Goal: Navigation & Orientation: Understand site structure

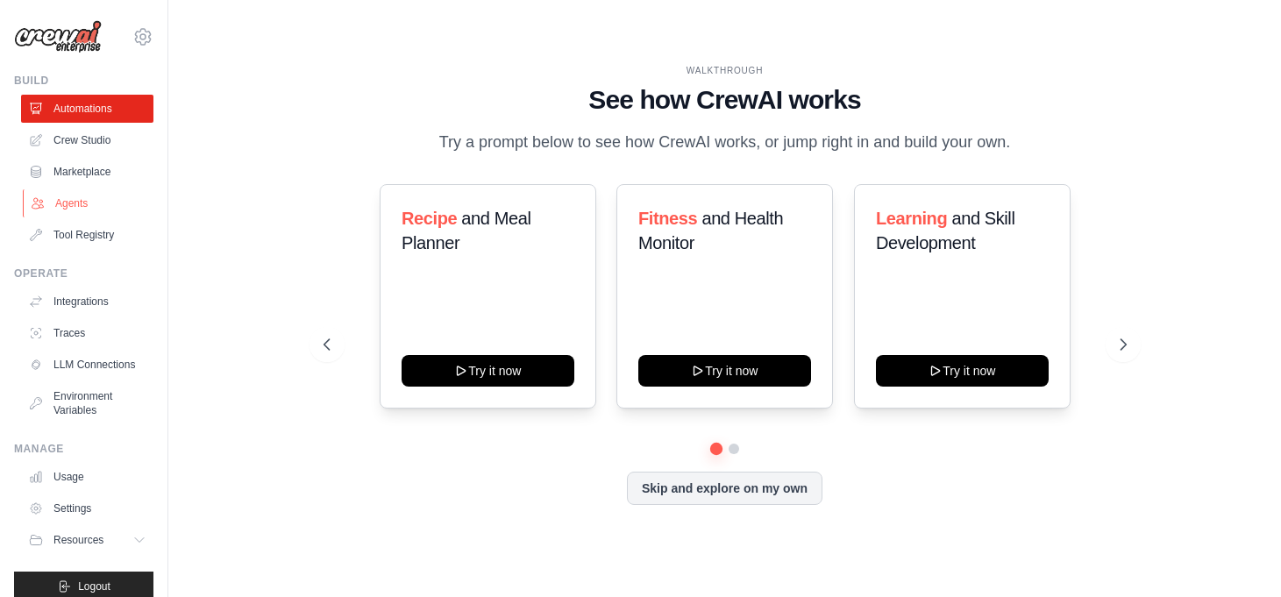
click at [87, 203] on link "Agents" at bounding box center [89, 203] width 132 height 28
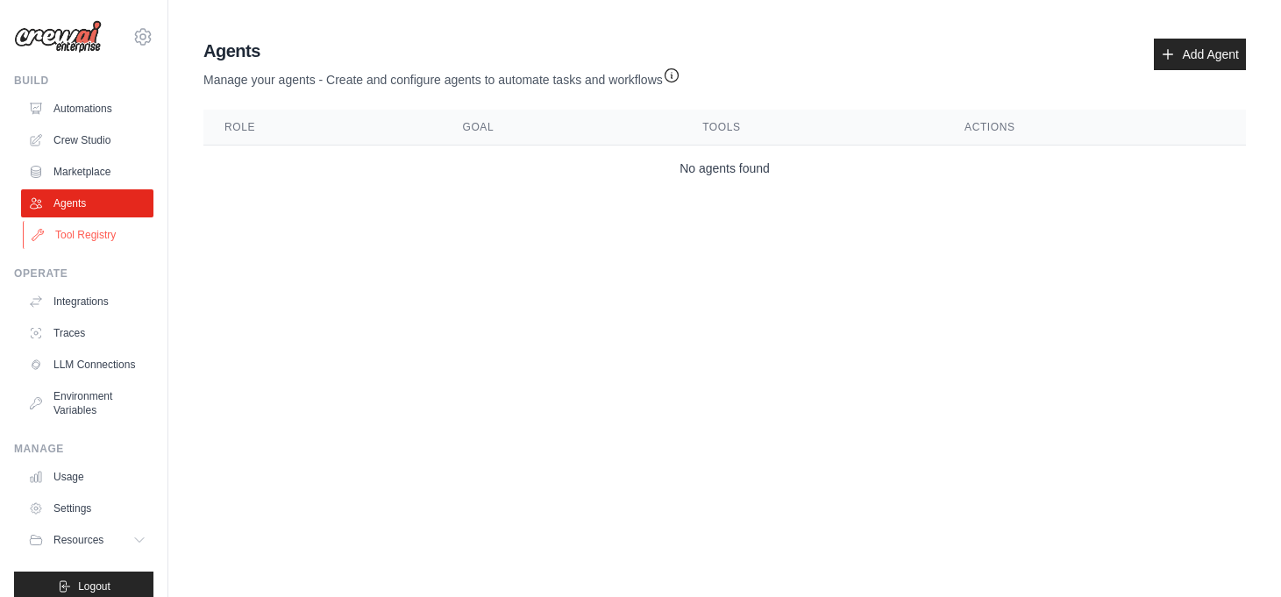
click at [81, 234] on link "Tool Registry" at bounding box center [89, 235] width 132 height 28
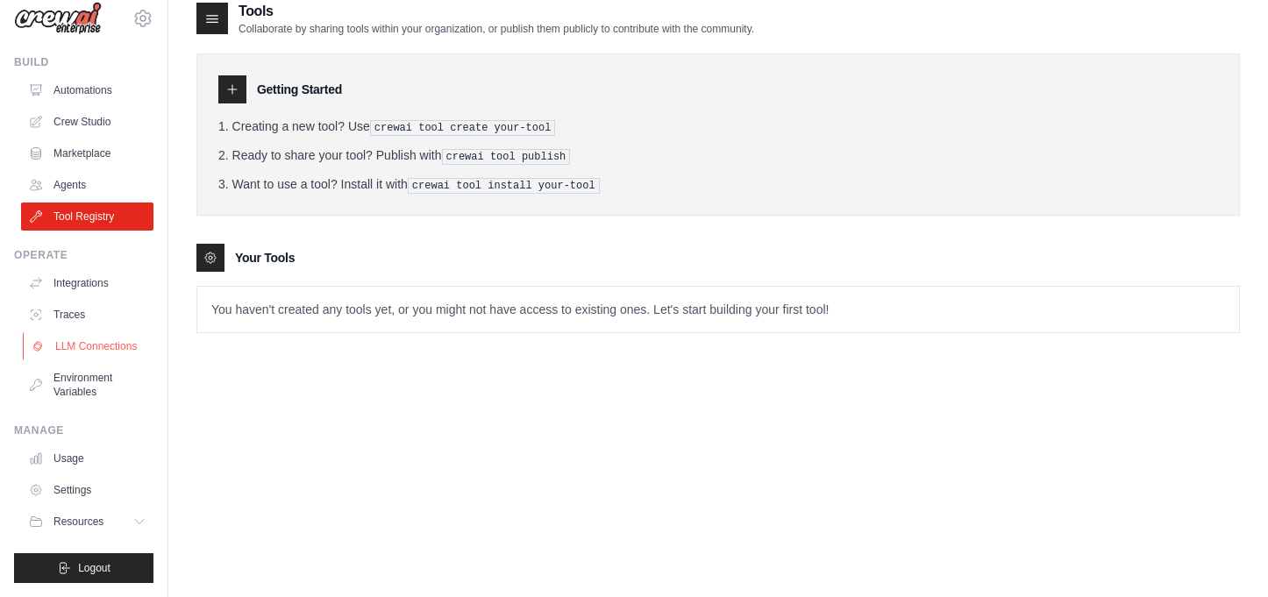
scroll to position [32, 0]
click at [134, 524] on icon at bounding box center [141, 522] width 14 height 14
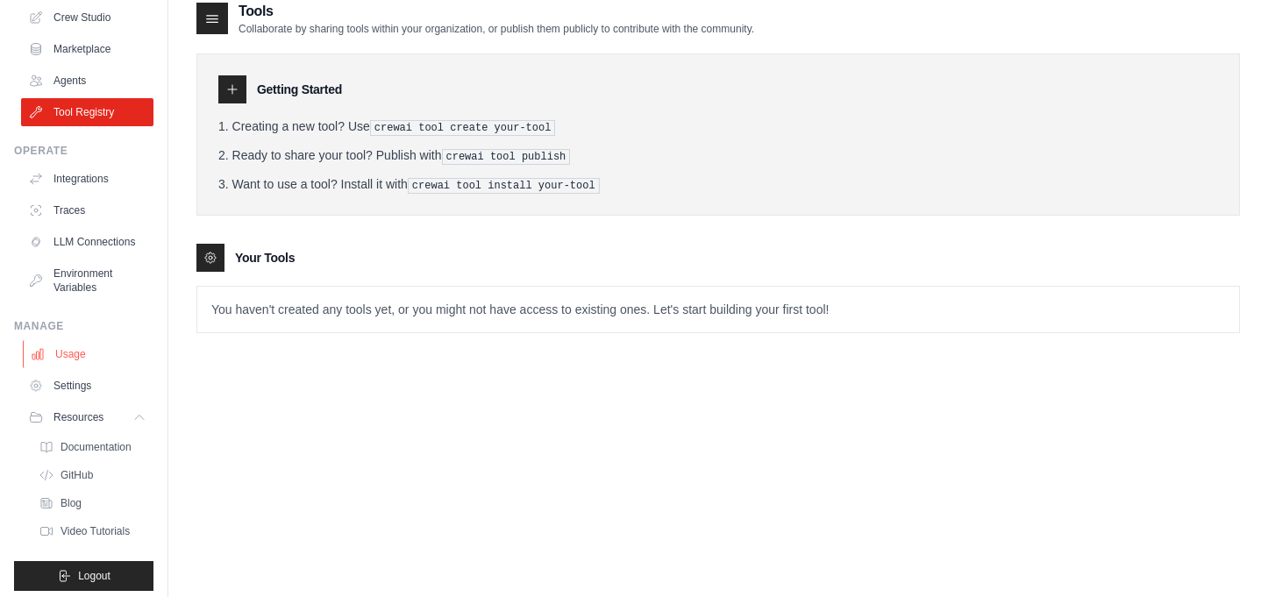
scroll to position [145, 0]
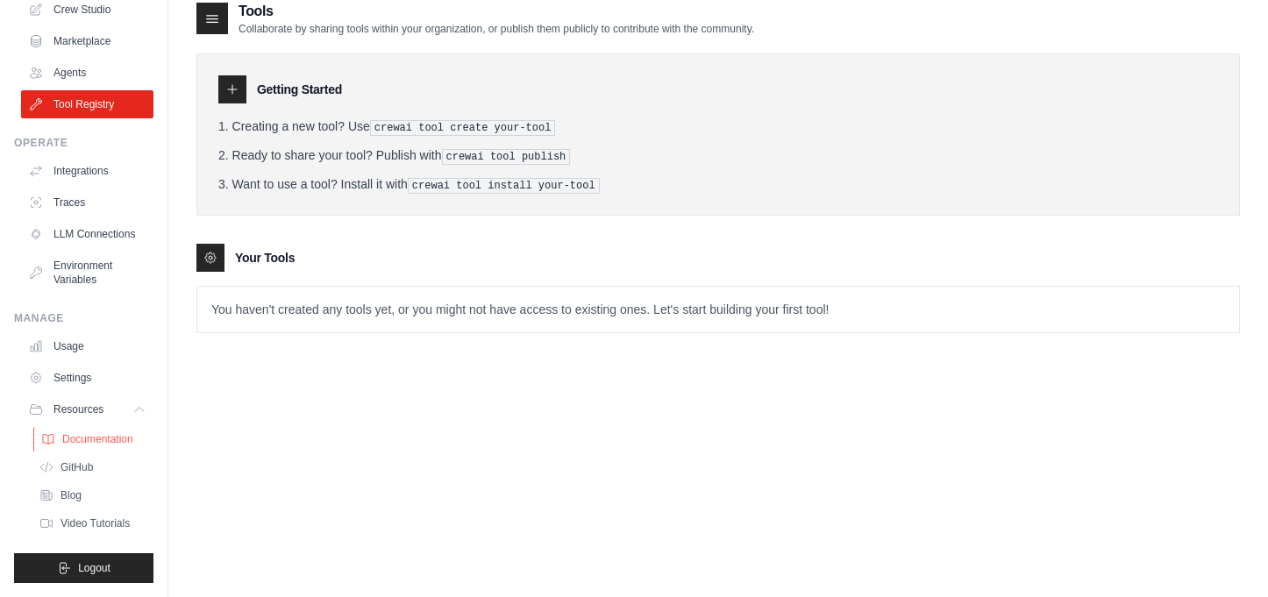
click at [89, 446] on link "Documentation" at bounding box center [94, 439] width 122 height 25
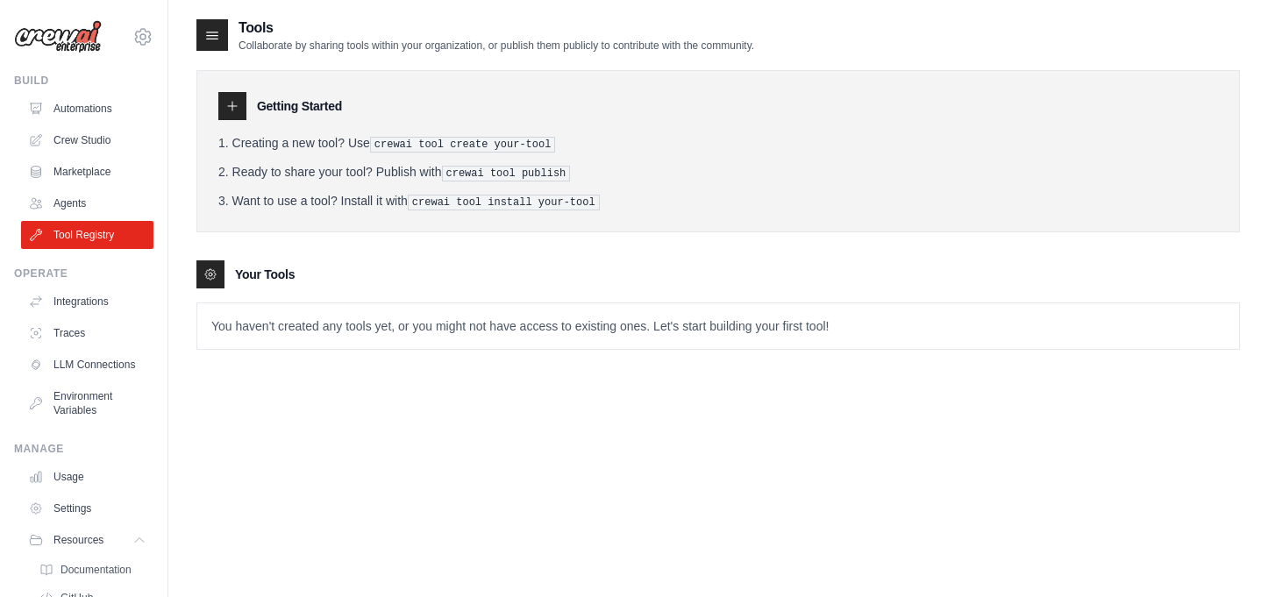
scroll to position [0, 0]
click at [77, 145] on link "Crew Studio" at bounding box center [89, 140] width 132 height 28
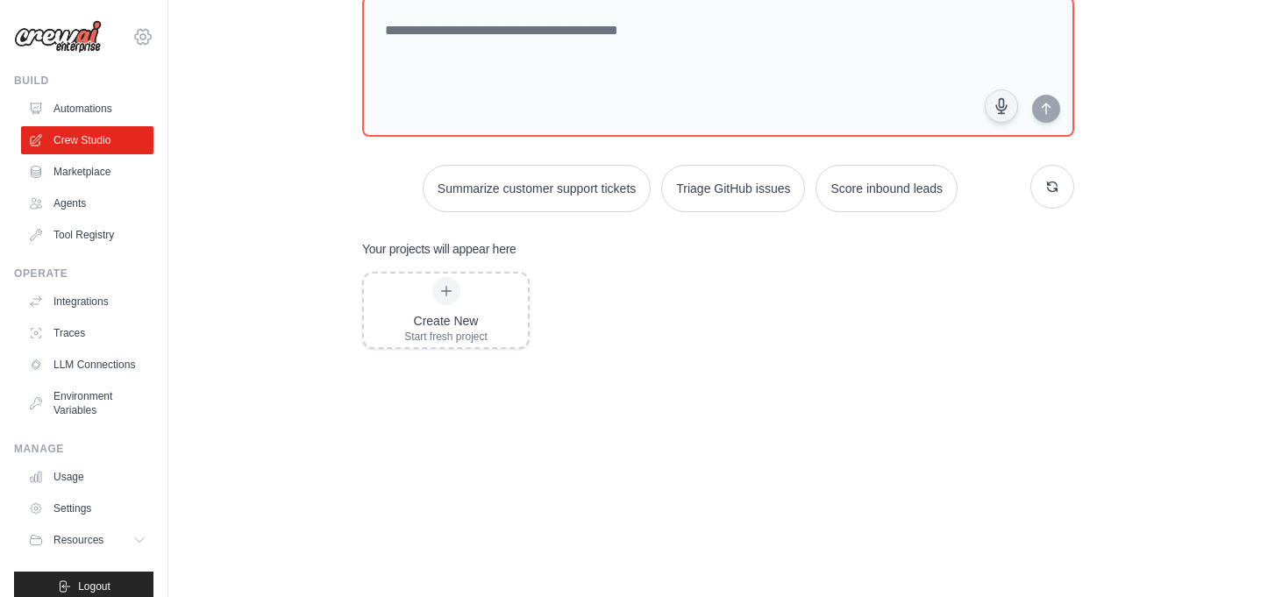
click at [135, 30] on icon at bounding box center [143, 36] width 16 height 15
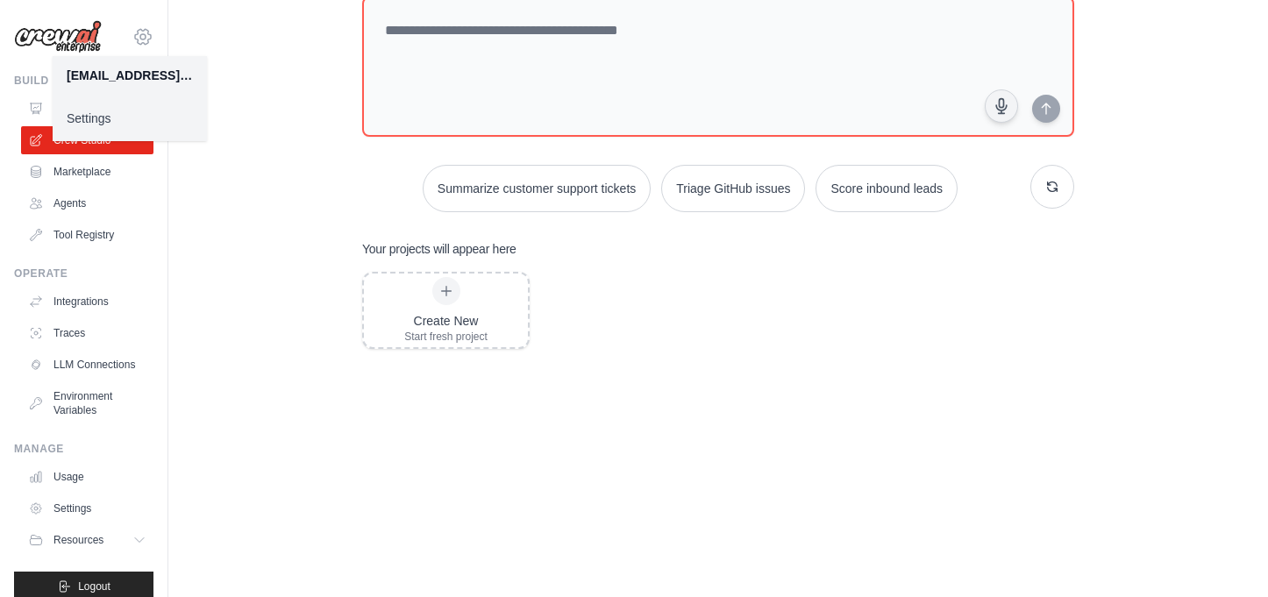
click at [135, 30] on icon at bounding box center [143, 36] width 16 height 15
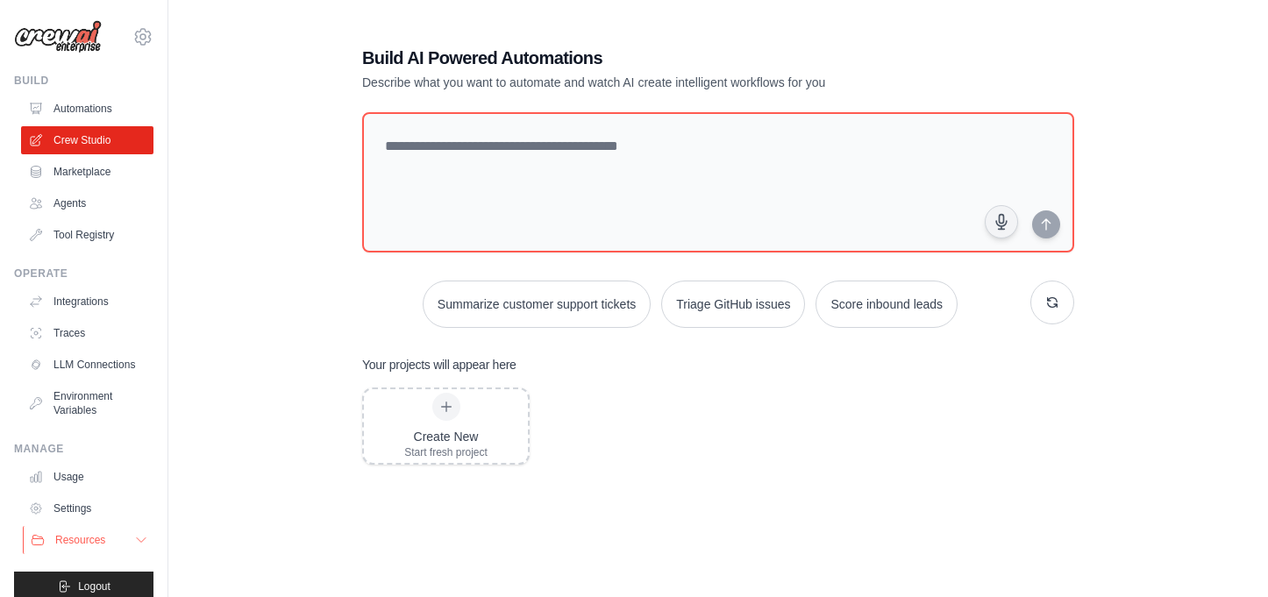
click at [58, 547] on span "Resources" at bounding box center [80, 540] width 50 height 14
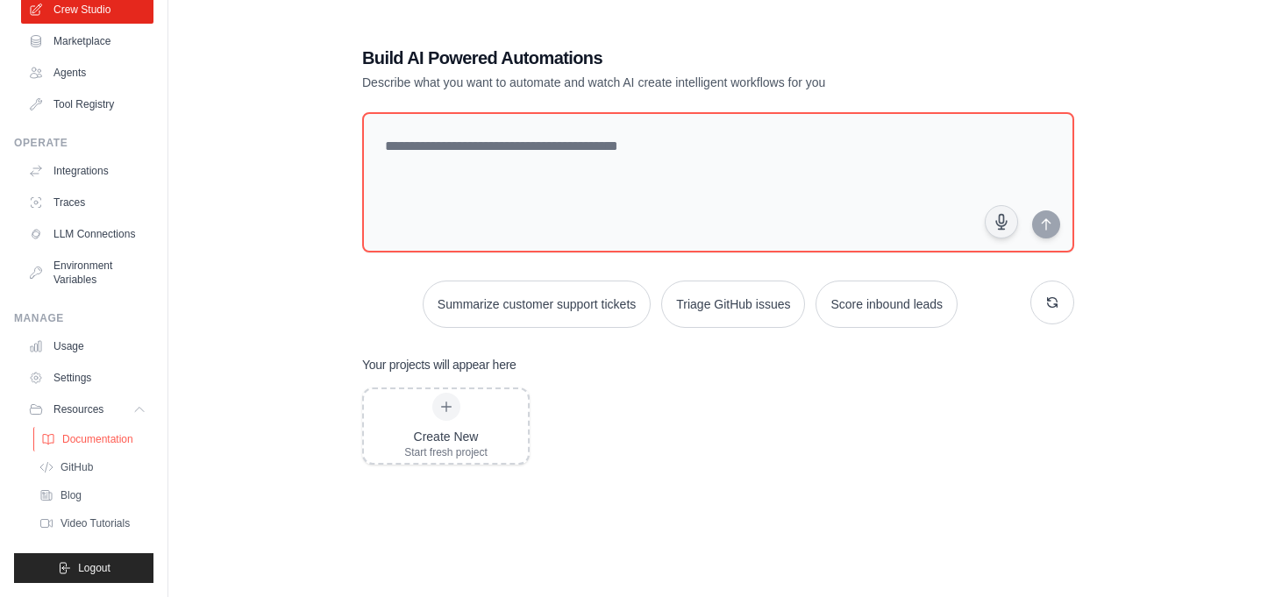
click at [103, 439] on span "Documentation" at bounding box center [97, 439] width 71 height 14
